Goal: Task Accomplishment & Management: Manage account settings

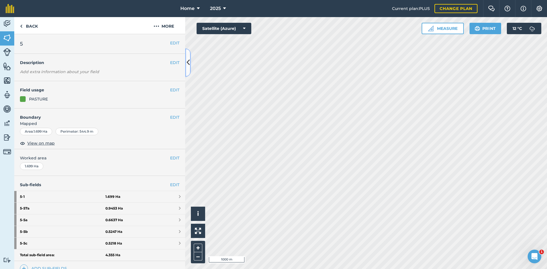
click at [189, 66] on icon at bounding box center [187, 63] width 3 height 10
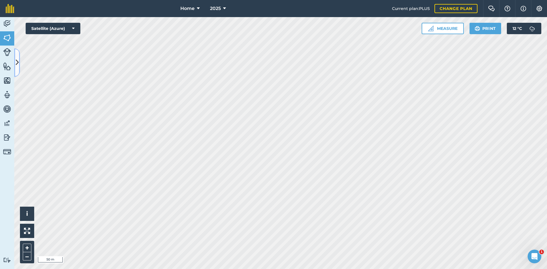
click at [17, 59] on icon at bounding box center [17, 63] width 3 height 10
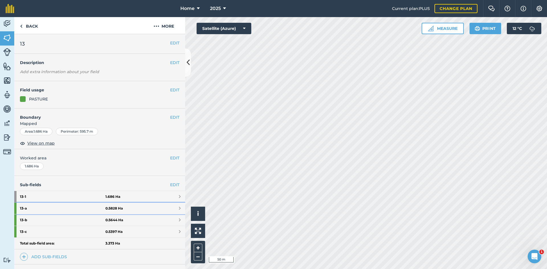
click at [159, 208] on link "13 - a 0.5828 Ha" at bounding box center [99, 208] width 171 height 11
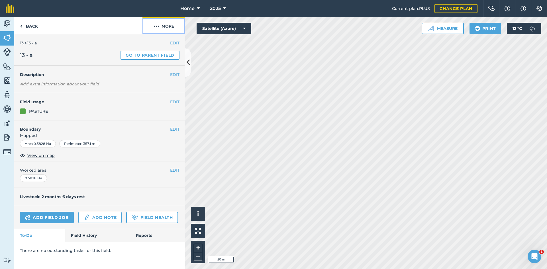
click at [152, 29] on button "More" at bounding box center [163, 25] width 43 height 17
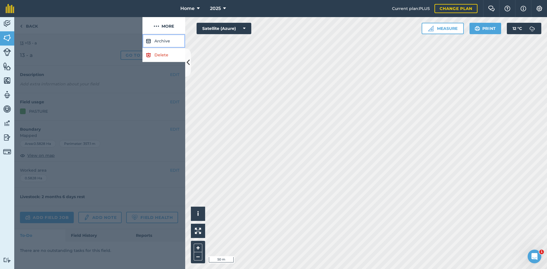
click at [161, 44] on button "Archive" at bounding box center [163, 41] width 43 height 14
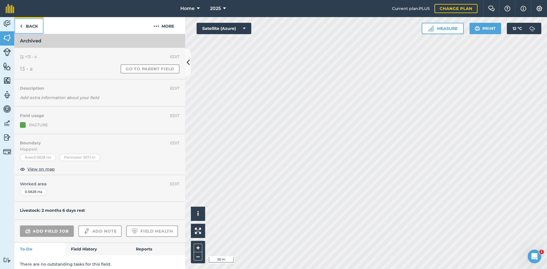
click at [21, 24] on img at bounding box center [21, 26] width 3 height 7
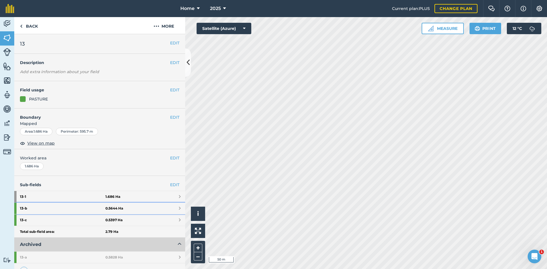
click at [119, 209] on strong "0.5644 Ha" at bounding box center [114, 208] width 18 height 5
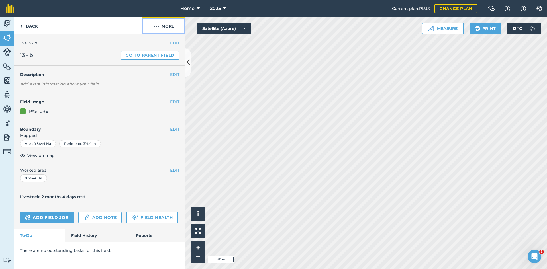
click at [165, 26] on button "More" at bounding box center [163, 25] width 43 height 17
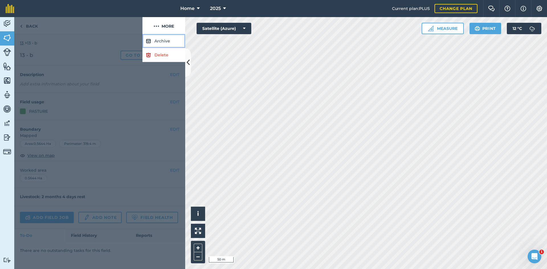
click at [161, 39] on button "Archive" at bounding box center [163, 41] width 43 height 14
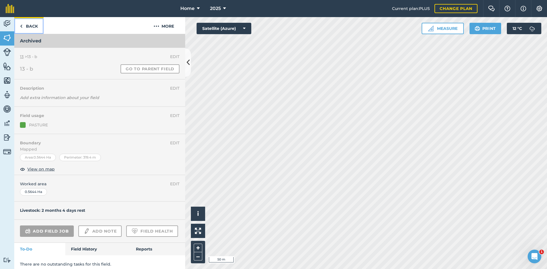
click at [40, 24] on link "Back" at bounding box center [28, 25] width 29 height 17
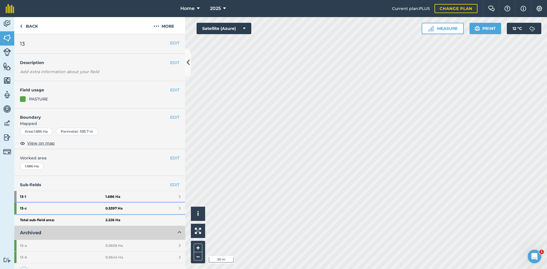
click at [117, 209] on strong "0.5397 Ha" at bounding box center [113, 208] width 17 height 5
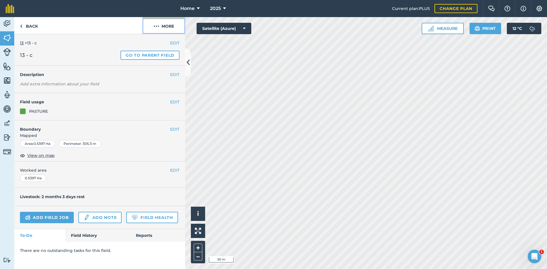
click at [179, 22] on button "More" at bounding box center [163, 25] width 43 height 17
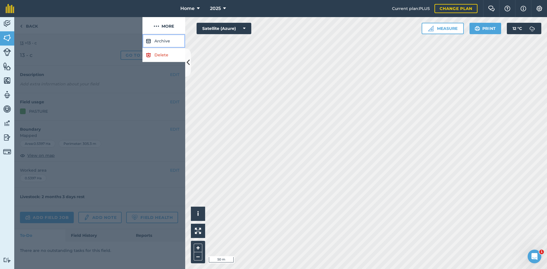
click at [168, 41] on button "Archive" at bounding box center [163, 41] width 43 height 14
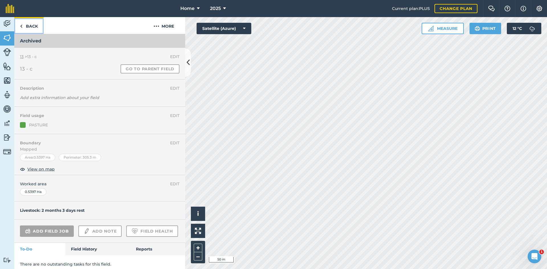
click at [34, 29] on link "Back" at bounding box center [28, 25] width 29 height 17
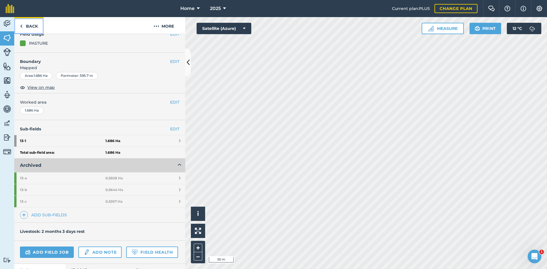
scroll to position [57, 0]
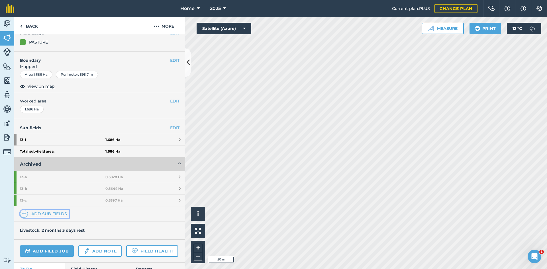
click at [41, 214] on link "Add sub-fields" at bounding box center [44, 214] width 49 height 8
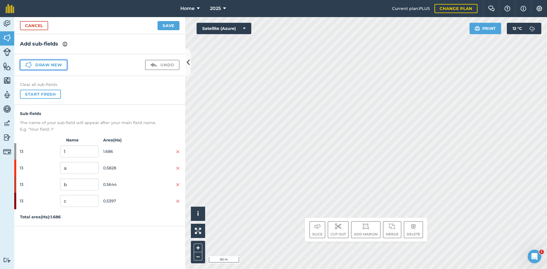
click at [59, 69] on button "Draw new" at bounding box center [43, 65] width 47 height 10
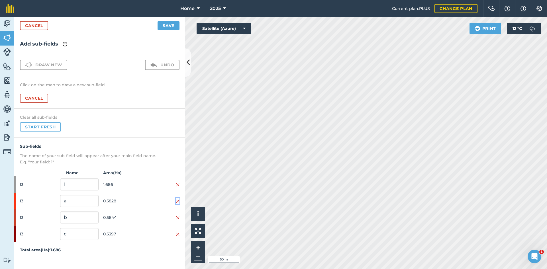
click at [178, 199] on img at bounding box center [177, 201] width 3 height 5
click at [177, 201] on img at bounding box center [177, 201] width 3 height 5
click at [177, 200] on img at bounding box center [177, 201] width 3 height 5
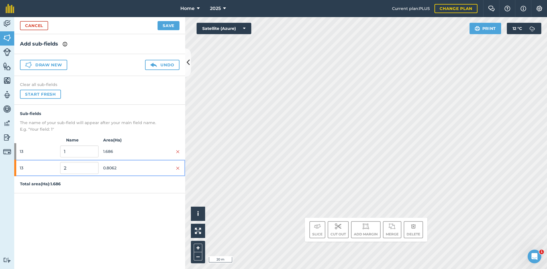
click at [121, 161] on div "13 2 0.8062" at bounding box center [99, 168] width 171 height 17
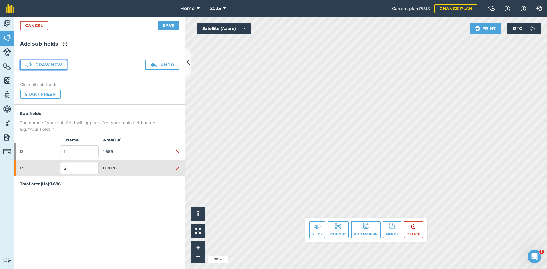
click at [57, 65] on button "Draw new" at bounding box center [43, 65] width 47 height 10
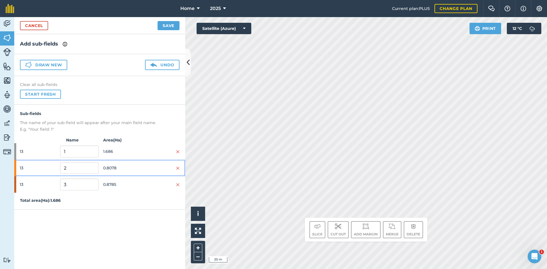
click at [126, 169] on span "0.8078" at bounding box center [122, 168] width 38 height 11
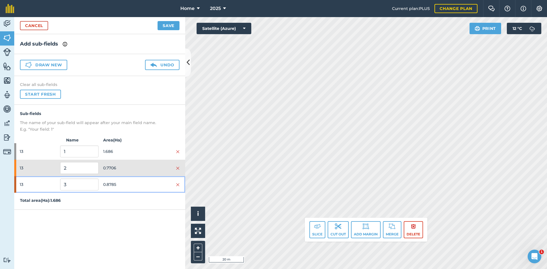
click at [137, 184] on span "0.8785" at bounding box center [122, 184] width 38 height 11
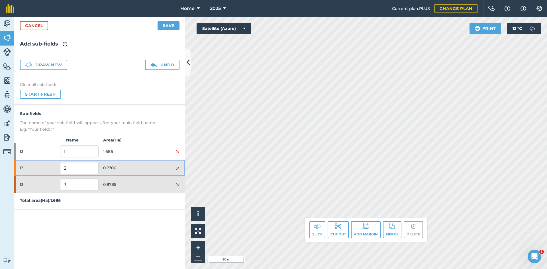
click at [143, 164] on div "13 2 0.7706" at bounding box center [99, 168] width 171 height 17
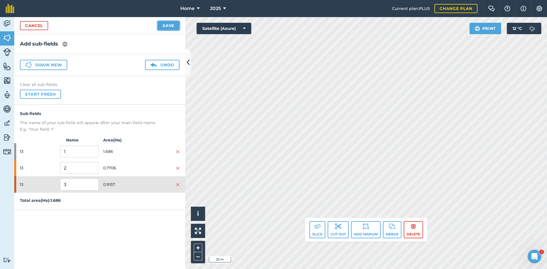
click at [169, 27] on button "Save" at bounding box center [168, 25] width 22 height 9
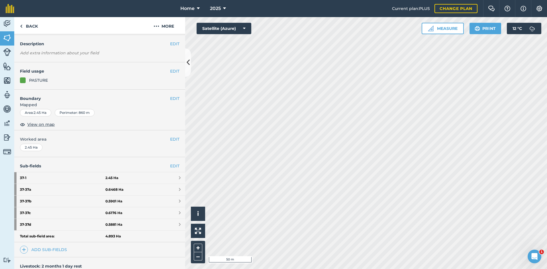
scroll to position [28, 0]
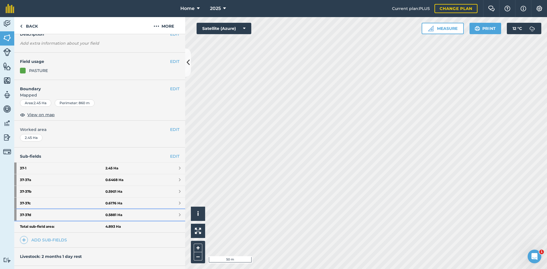
click at [131, 210] on link "37 - 37d 0.5881 Ha" at bounding box center [99, 214] width 171 height 11
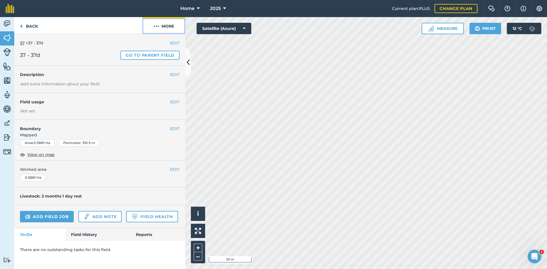
click at [174, 25] on button "More" at bounding box center [163, 25] width 43 height 17
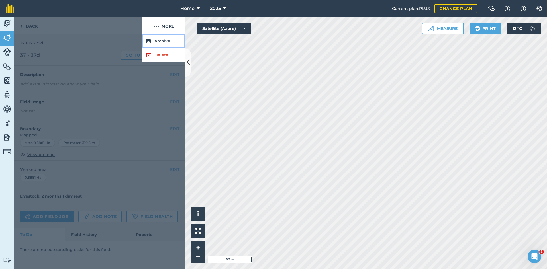
click at [164, 42] on button "Archive" at bounding box center [163, 41] width 43 height 14
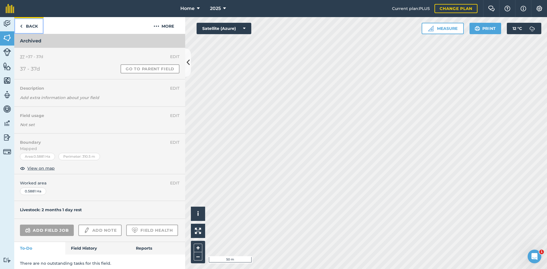
click at [27, 29] on link "Back" at bounding box center [28, 25] width 29 height 17
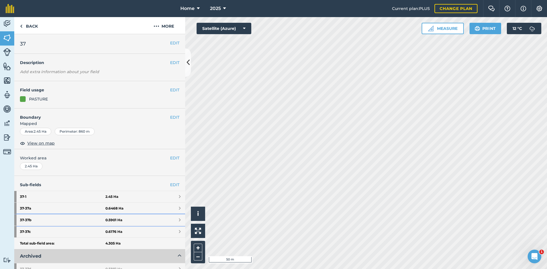
click at [100, 220] on strong "37 - 37b" at bounding box center [62, 219] width 85 height 11
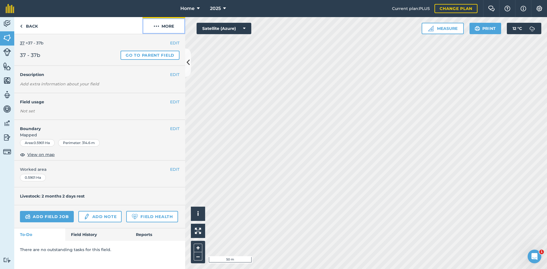
click at [166, 28] on button "More" at bounding box center [163, 25] width 43 height 17
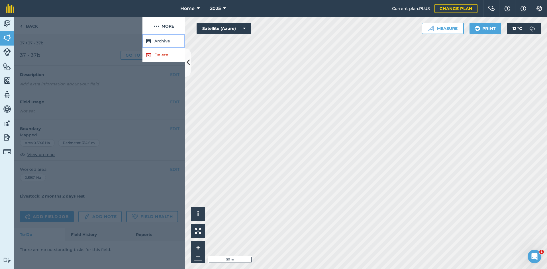
click at [165, 37] on button "Archive" at bounding box center [163, 41] width 43 height 14
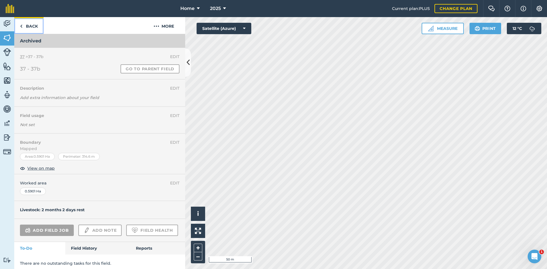
click at [25, 29] on link "Back" at bounding box center [28, 25] width 29 height 17
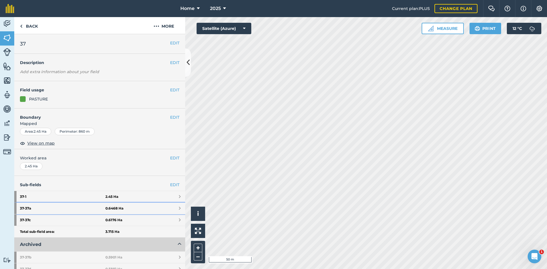
click at [76, 209] on strong "37 - 37a" at bounding box center [62, 208] width 85 height 11
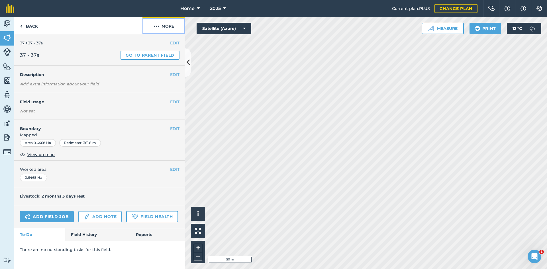
click at [169, 28] on button "More" at bounding box center [163, 25] width 43 height 17
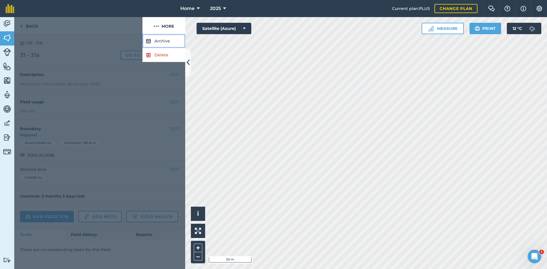
click at [168, 43] on button "Archive" at bounding box center [163, 41] width 43 height 14
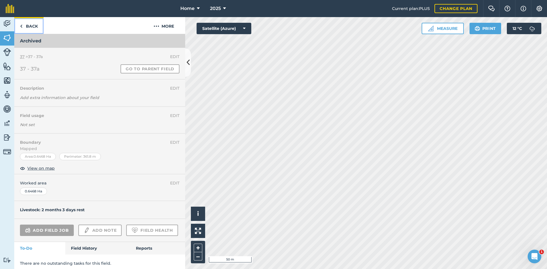
click at [34, 28] on link "Back" at bounding box center [28, 25] width 29 height 17
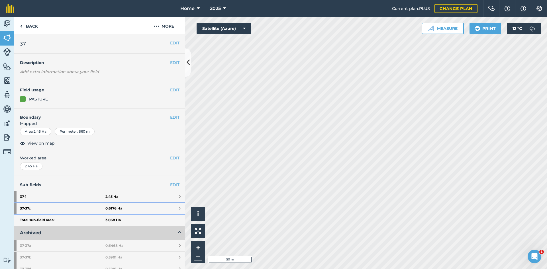
click at [80, 210] on strong "37 - 37c" at bounding box center [62, 208] width 85 height 11
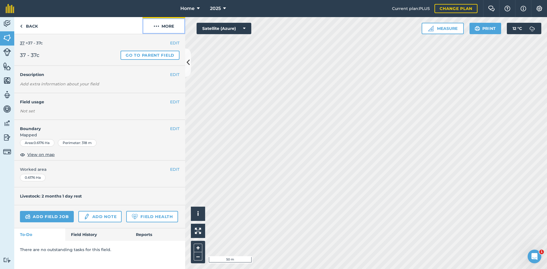
click at [167, 26] on button "More" at bounding box center [163, 25] width 43 height 17
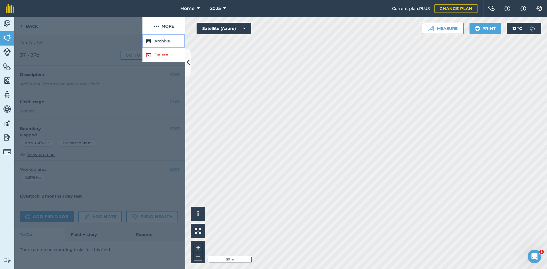
click at [166, 38] on button "Archive" at bounding box center [163, 41] width 43 height 14
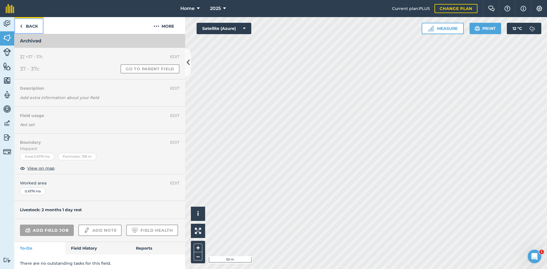
drag, startPoint x: 28, startPoint y: 30, endPoint x: 29, endPoint y: 34, distance: 4.4
click at [28, 30] on link "Back" at bounding box center [28, 25] width 29 height 17
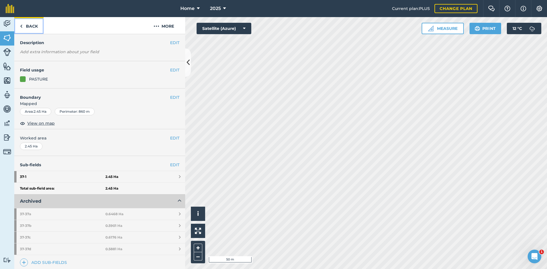
scroll to position [57, 0]
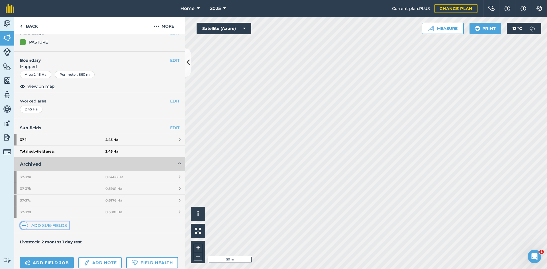
click at [51, 225] on link "Add sub-fields" at bounding box center [44, 225] width 49 height 8
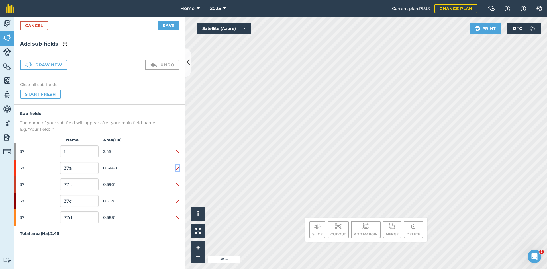
click at [178, 168] on img at bounding box center [177, 168] width 3 height 5
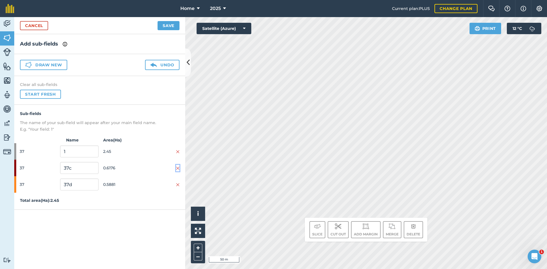
click at [178, 167] on img at bounding box center [177, 168] width 3 height 5
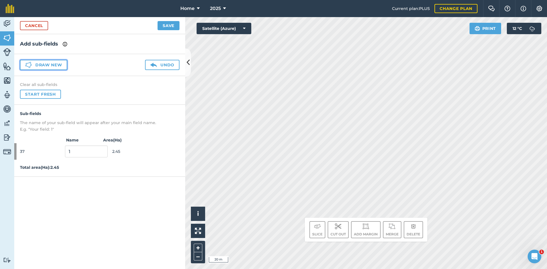
click at [64, 65] on button "Draw new" at bounding box center [43, 65] width 47 height 10
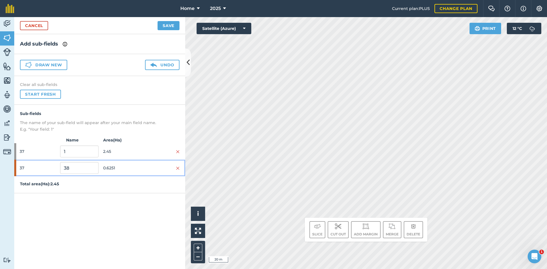
click at [144, 165] on div at bounding box center [160, 168] width 38 height 6
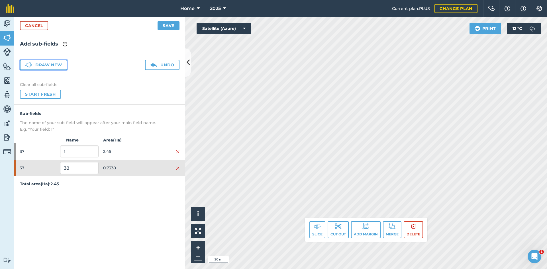
click at [46, 63] on button "Draw new" at bounding box center [43, 65] width 47 height 10
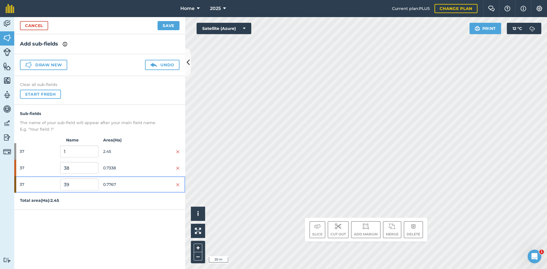
click at [134, 184] on span "0.7767" at bounding box center [122, 184] width 38 height 11
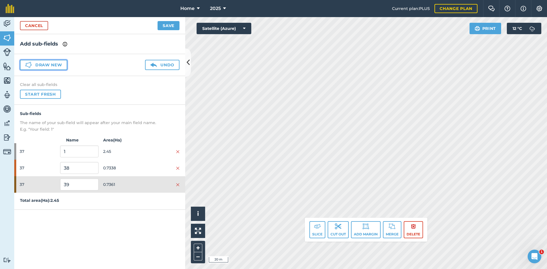
click at [51, 67] on button "Draw new" at bounding box center [43, 65] width 47 height 10
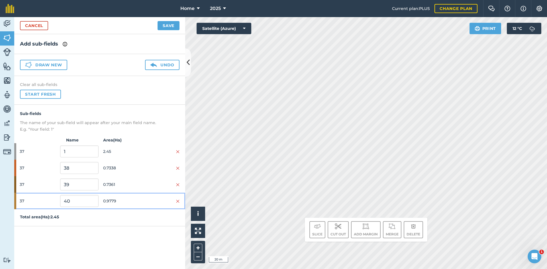
click at [131, 197] on span "0.9779" at bounding box center [122, 201] width 38 height 11
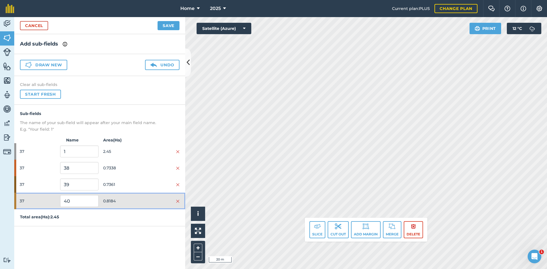
drag, startPoint x: 114, startPoint y: 198, endPoint x: 115, endPoint y: 187, distance: 10.6
click at [113, 196] on span "0.8184" at bounding box center [122, 201] width 38 height 11
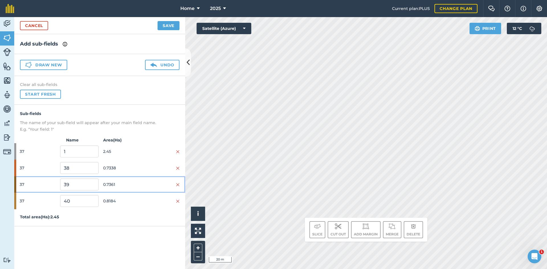
click at [115, 184] on span "0.7361" at bounding box center [122, 184] width 38 height 11
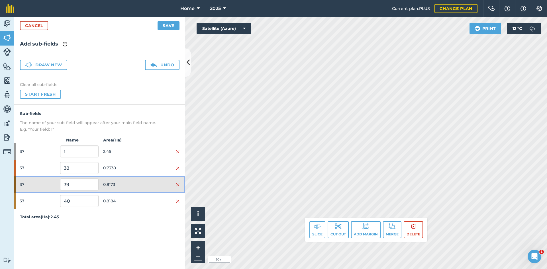
click at [138, 182] on span "0.8173" at bounding box center [122, 184] width 38 height 11
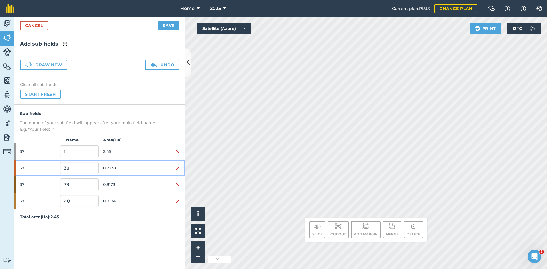
click at [138, 167] on span "0.7338" at bounding box center [122, 168] width 38 height 11
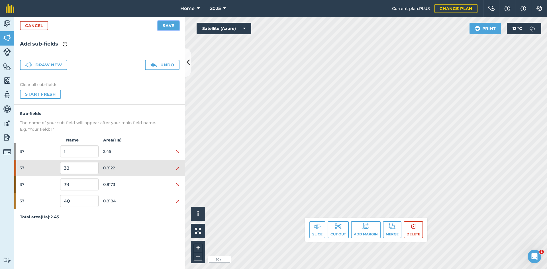
click at [173, 26] on button "Save" at bounding box center [168, 25] width 22 height 9
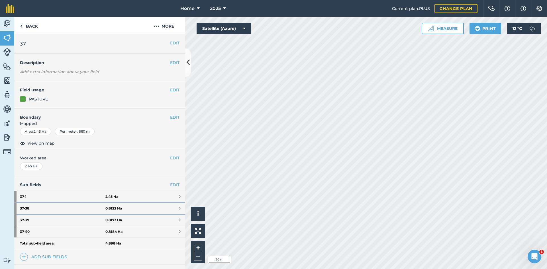
click at [56, 209] on strong "37 - 38" at bounding box center [62, 208] width 85 height 11
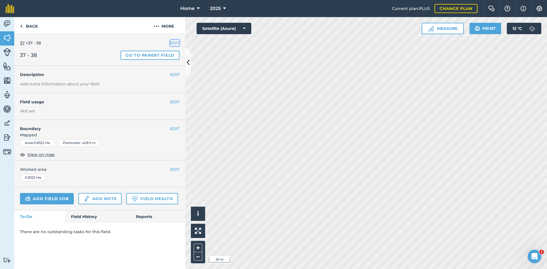
click at [173, 41] on button "EDIT" at bounding box center [174, 43] width 9 height 6
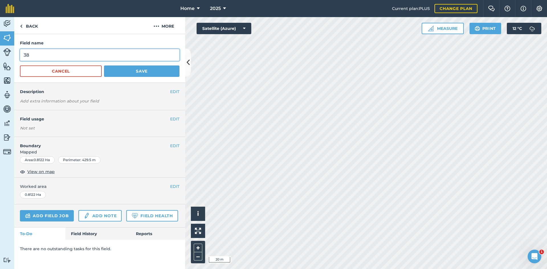
click at [63, 54] on input "38" at bounding box center [99, 55] width 159 height 12
type input "3"
type input "a"
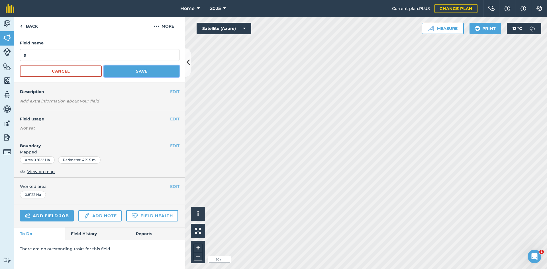
click at [130, 68] on button "Save" at bounding box center [141, 70] width 75 height 11
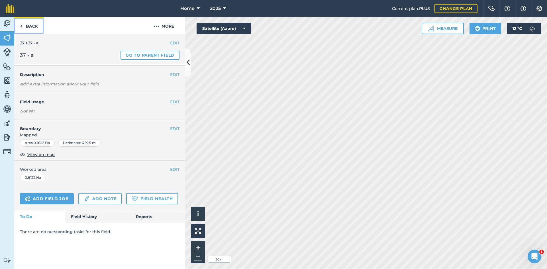
click at [32, 27] on link "Back" at bounding box center [28, 25] width 29 height 17
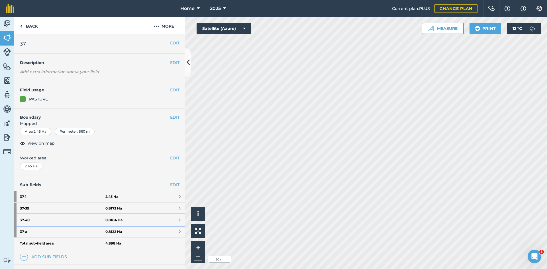
drag, startPoint x: 125, startPoint y: 218, endPoint x: 129, endPoint y: 209, distance: 10.2
click at [125, 218] on link "37 - 40 0.8184 Ha" at bounding box center [99, 219] width 171 height 11
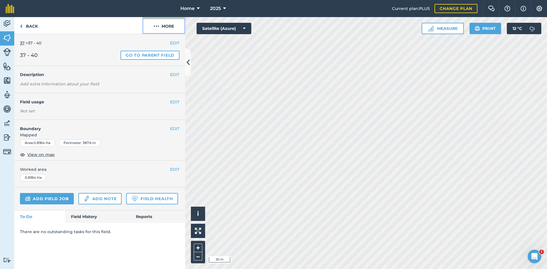
drag, startPoint x: 171, startPoint y: 27, endPoint x: 168, endPoint y: 29, distance: 3.1
click at [171, 27] on button "More" at bounding box center [163, 25] width 43 height 17
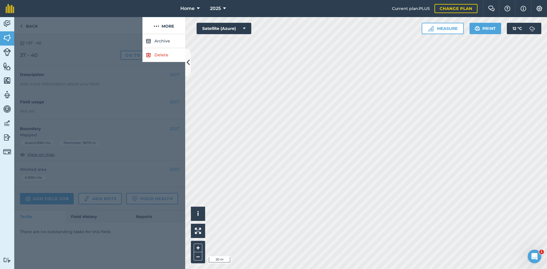
click at [123, 25] on div at bounding box center [78, 25] width 128 height 17
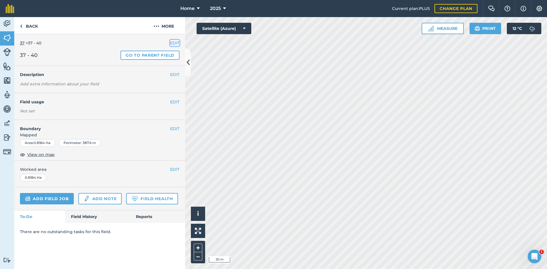
click at [172, 45] on button "EDIT" at bounding box center [174, 43] width 9 height 6
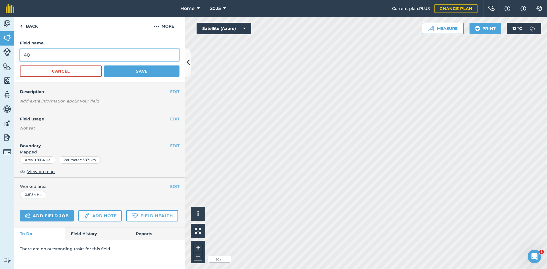
click at [71, 54] on input "40" at bounding box center [99, 55] width 159 height 12
type input "4"
type input "c"
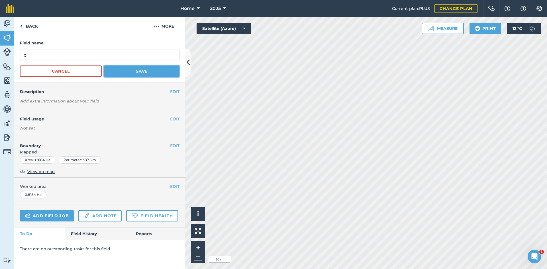
click at [169, 68] on button "Save" at bounding box center [141, 70] width 75 height 11
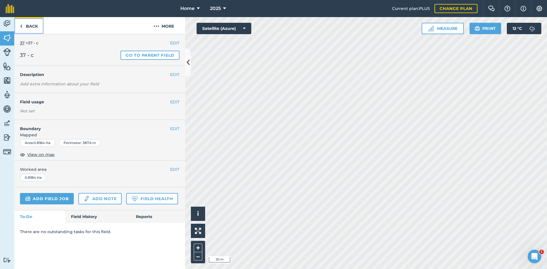
drag, startPoint x: 32, startPoint y: 27, endPoint x: 45, endPoint y: 43, distance: 20.3
click at [32, 26] on link "Back" at bounding box center [28, 25] width 29 height 17
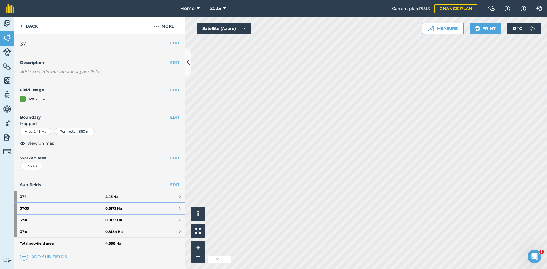
click at [67, 208] on strong "37 - 39" at bounding box center [62, 208] width 85 height 11
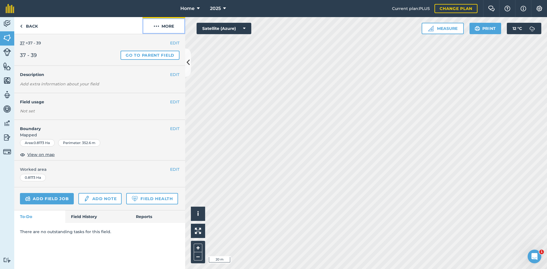
click at [164, 22] on button "More" at bounding box center [163, 25] width 43 height 17
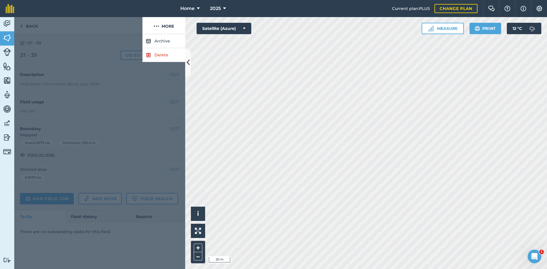
click at [69, 57] on div at bounding box center [99, 151] width 171 height 235
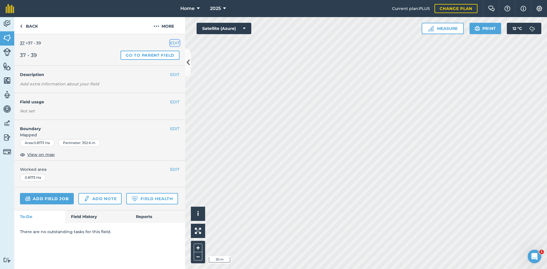
click at [173, 43] on button "EDIT" at bounding box center [174, 43] width 9 height 6
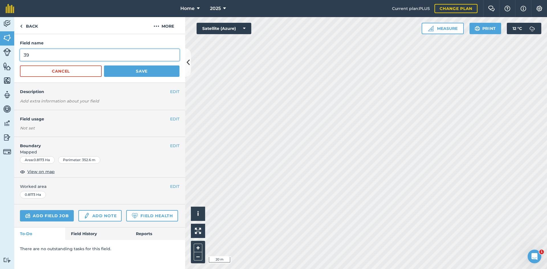
click at [103, 58] on input "39" at bounding box center [99, 55] width 159 height 12
type input "3"
type input "b"
click at [122, 67] on button "Save" at bounding box center [141, 70] width 75 height 11
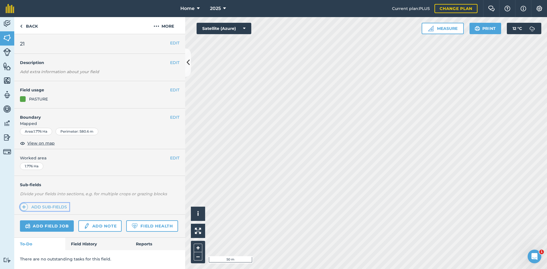
click at [61, 207] on link "Add sub-fields" at bounding box center [44, 207] width 49 height 8
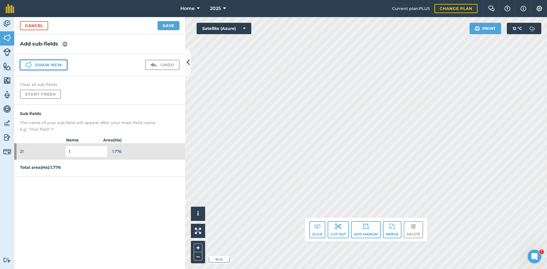
click at [24, 65] on button "Draw new" at bounding box center [43, 65] width 47 height 10
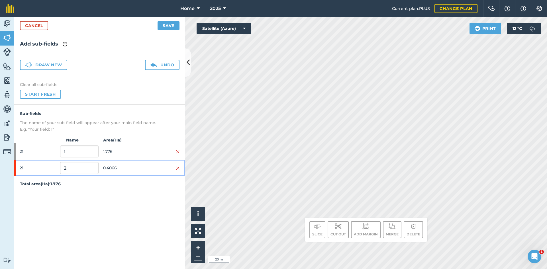
click at [133, 166] on span "0.4066" at bounding box center [122, 168] width 38 height 11
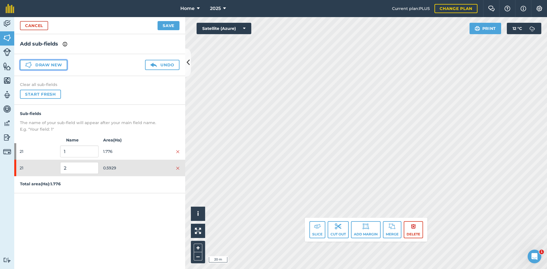
click at [43, 64] on button "Draw new" at bounding box center [43, 65] width 47 height 10
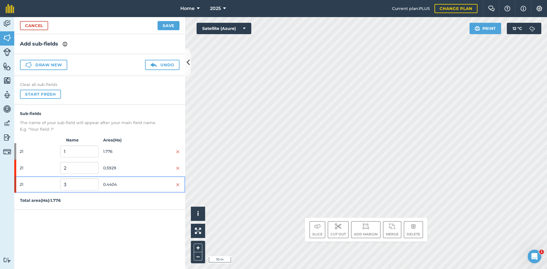
click at [133, 185] on span "0.4404" at bounding box center [122, 184] width 38 height 11
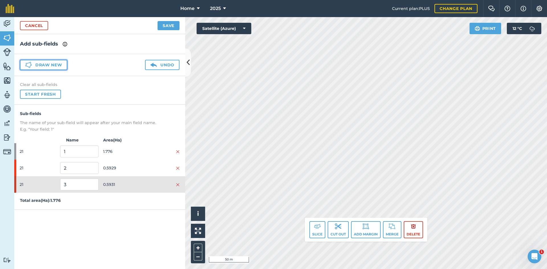
click at [54, 62] on button "Draw new" at bounding box center [43, 65] width 47 height 10
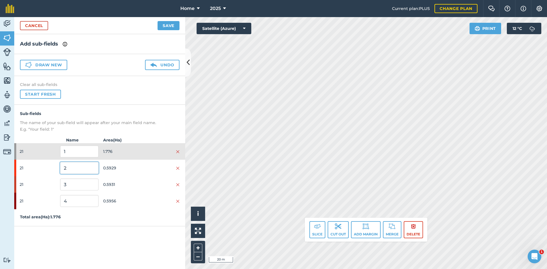
click at [75, 164] on input "2" at bounding box center [79, 168] width 38 height 12
type input "a"
click at [74, 183] on input "3" at bounding box center [79, 184] width 38 height 12
type input "b"
click at [87, 198] on input "4" at bounding box center [79, 201] width 38 height 12
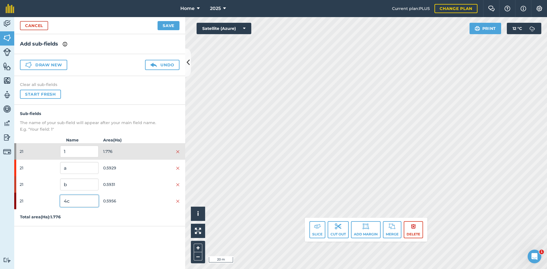
type input "4"
type input "c"
click at [174, 26] on button "Save" at bounding box center [168, 25] width 22 height 9
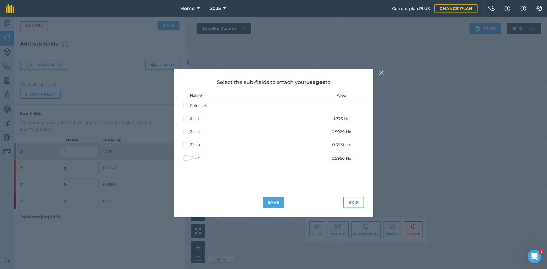
click at [184, 132] on label "21 - a" at bounding box center [191, 132] width 17 height 6
click at [184, 132] on input "21 - a" at bounding box center [185, 131] width 4 height 4
checkbox input "true"
click at [184, 149] on td "21 - b" at bounding box center [234, 144] width 102 height 13
click at [188, 145] on label "21 - b" at bounding box center [191, 145] width 17 height 6
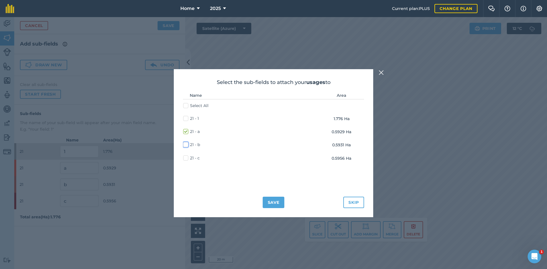
click at [187, 145] on input "21 - b" at bounding box center [185, 144] width 4 height 4
checkbox input "true"
drag, startPoint x: 185, startPoint y: 159, endPoint x: 194, endPoint y: 163, distance: 9.5
click at [186, 159] on label "21 - c" at bounding box center [191, 158] width 17 height 6
click at [186, 159] on input "21 - c" at bounding box center [185, 157] width 4 height 4
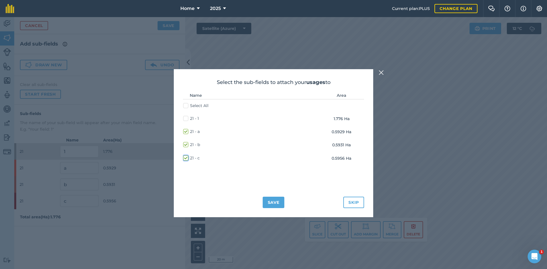
checkbox input "true"
click at [275, 202] on button "Save" at bounding box center [273, 202] width 22 height 11
